Goal: Task Accomplishment & Management: Manage account settings

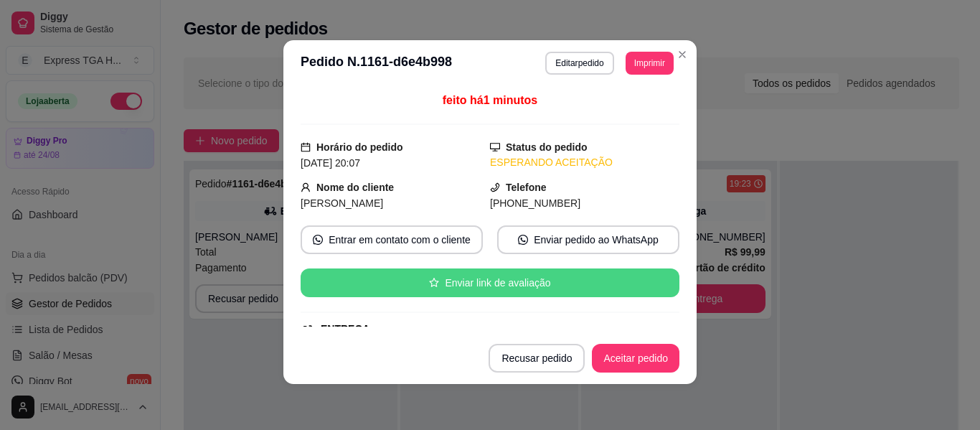
scroll to position [144, 0]
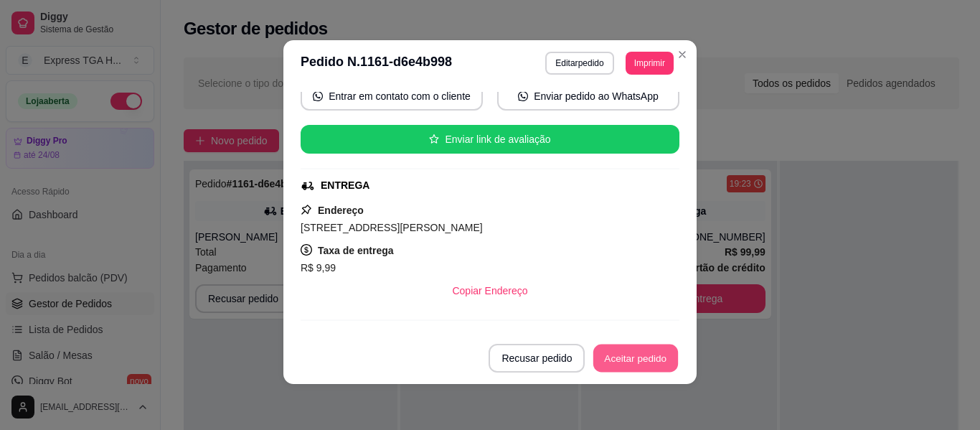
click at [644, 368] on button "Aceitar pedido" at bounding box center [636, 359] width 85 height 28
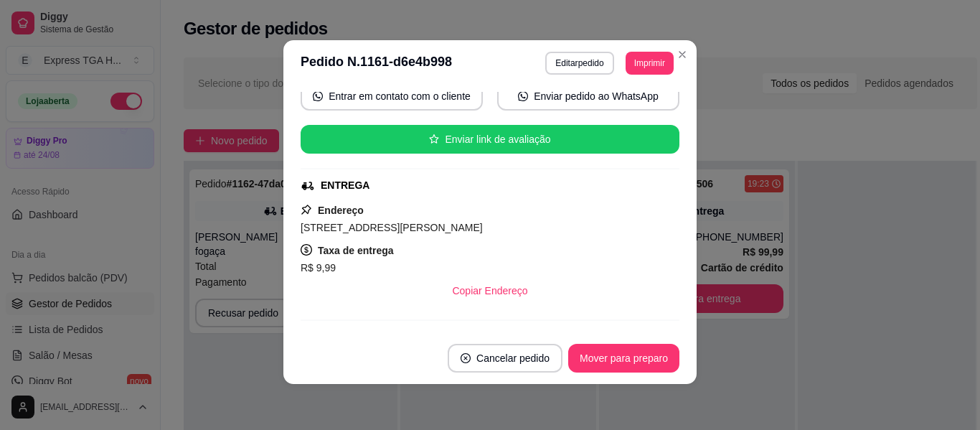
scroll to position [0, 0]
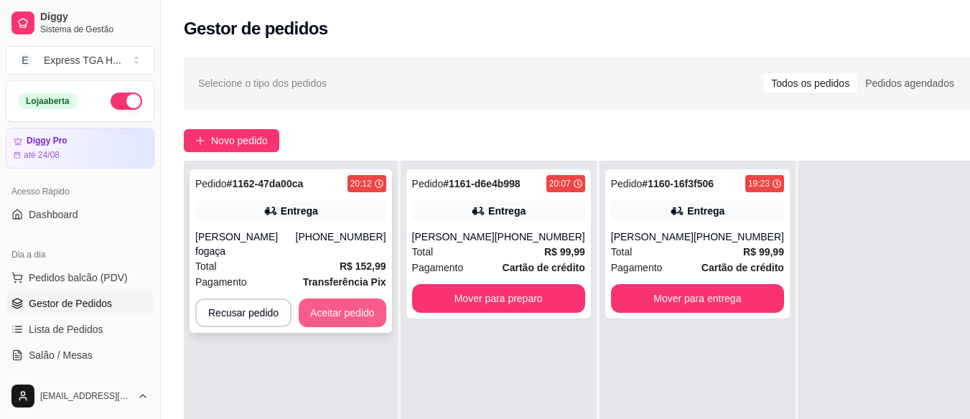
click at [359, 305] on button "Aceitar pedido" at bounding box center [343, 313] width 88 height 29
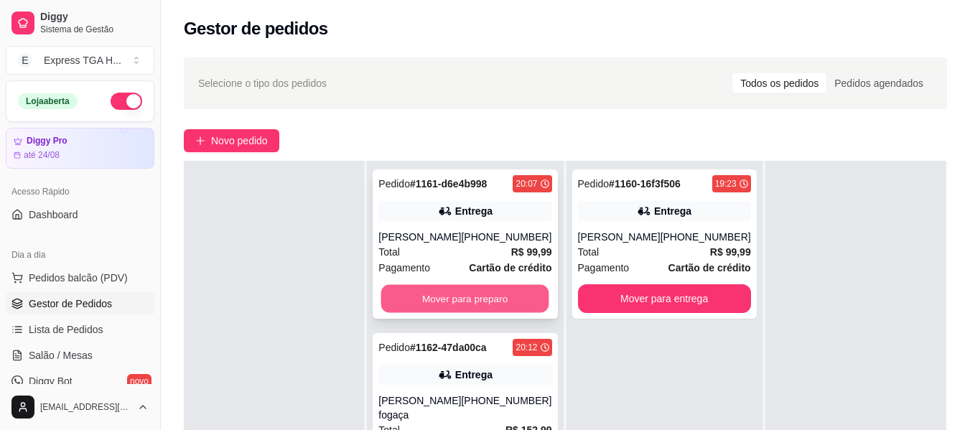
click at [528, 302] on button "Mover para preparo" at bounding box center [465, 299] width 168 height 28
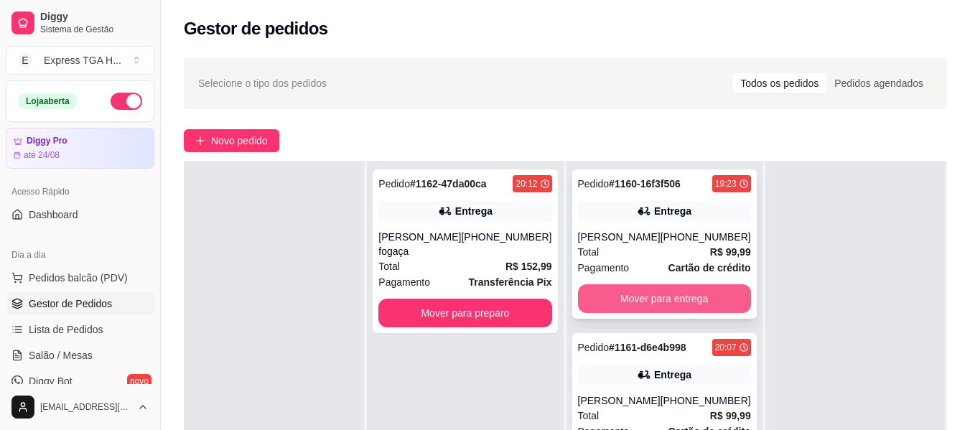
click at [623, 301] on button "Mover para entrega" at bounding box center [664, 298] width 173 height 29
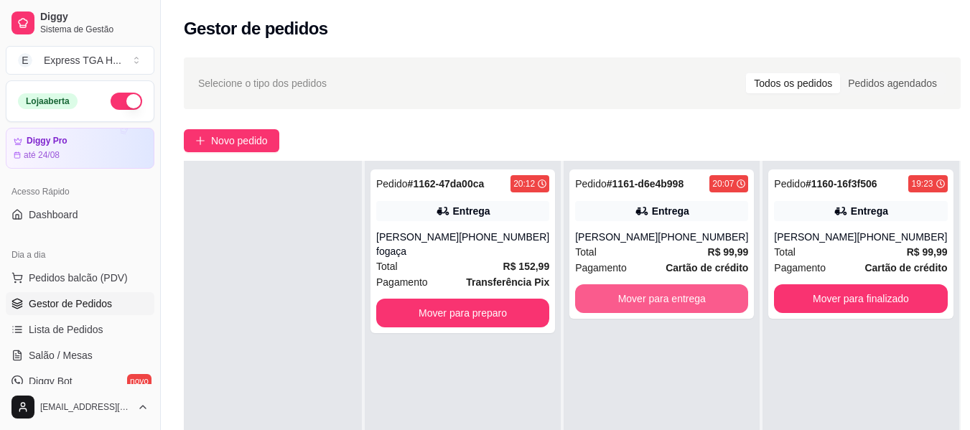
click at [623, 301] on button "Mover para entrega" at bounding box center [661, 298] width 173 height 29
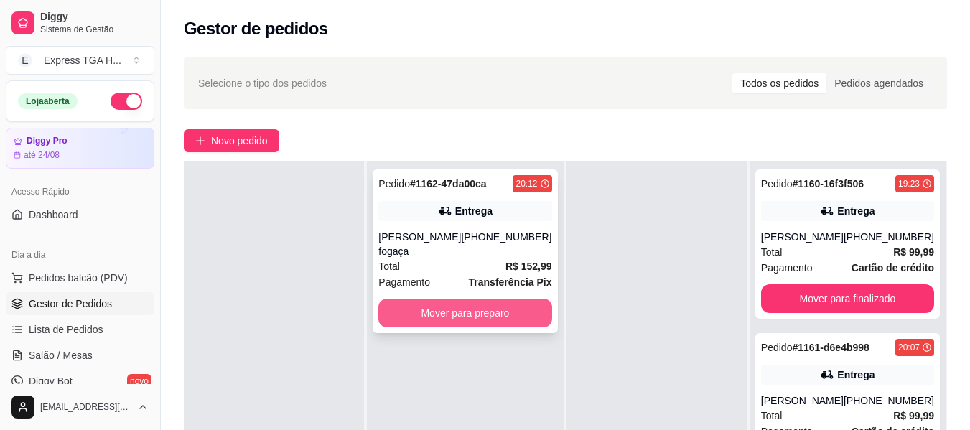
click at [525, 317] on button "Mover para preparo" at bounding box center [464, 313] width 173 height 29
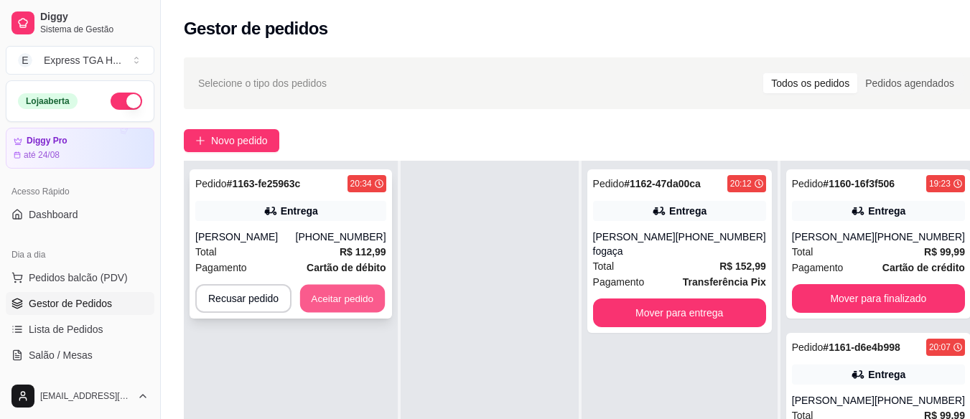
click at [360, 289] on button "Aceitar pedido" at bounding box center [342, 299] width 85 height 28
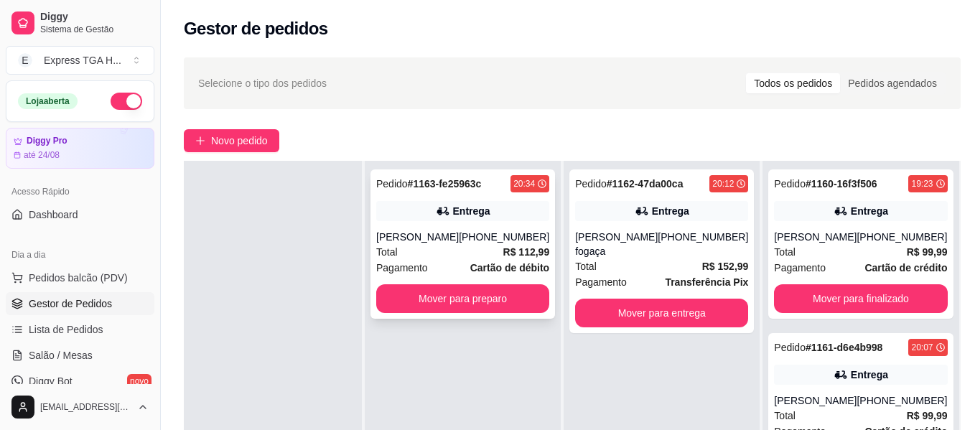
click at [515, 269] on strong "Cartão de débito" at bounding box center [509, 267] width 79 height 11
click at [704, 329] on div "Pedido # 1162-47da00ca 20:12 Entrega Radllem da Silva fogaça [PHONE_NUMBER] Tot…" at bounding box center [661, 251] width 184 height 164
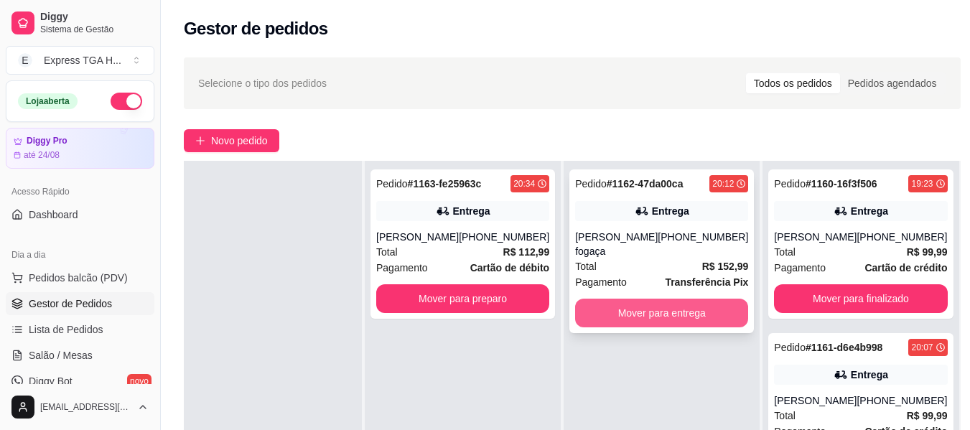
click at [708, 319] on button "Mover para entrega" at bounding box center [661, 313] width 173 height 29
